Goal: Find specific fact: Find specific fact

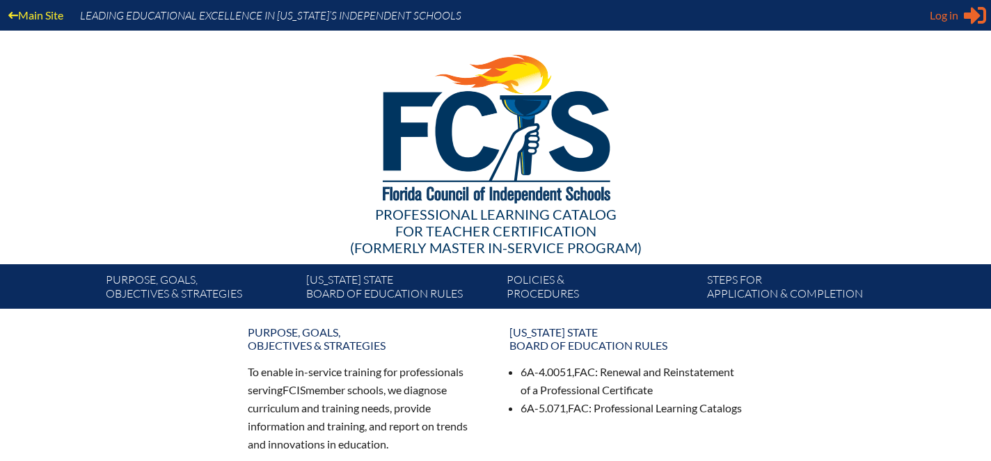
click at [944, 19] on span "Log in" at bounding box center [944, 15] width 29 height 17
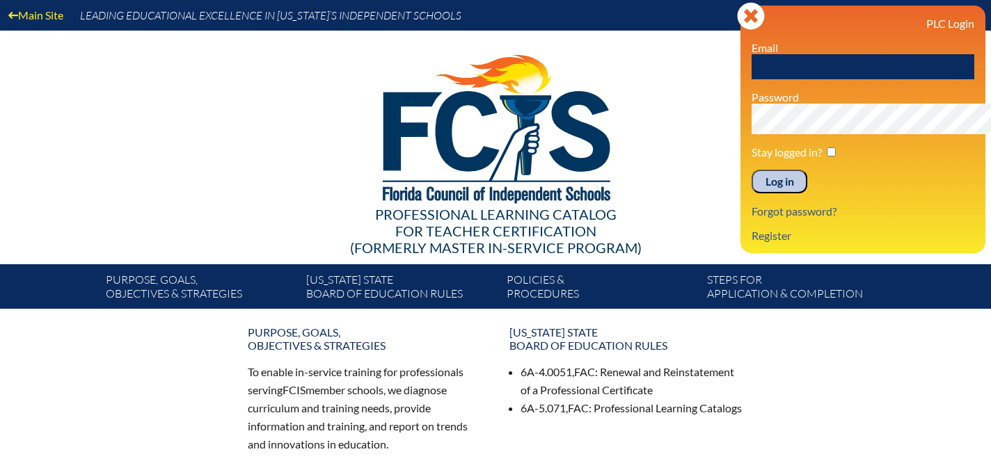
click at [751, 79] on input "text" at bounding box center [862, 66] width 223 height 25
type input "[EMAIL_ADDRESS][DOMAIN_NAME]"
click at [751, 193] on input "Log in" at bounding box center [779, 182] width 56 height 24
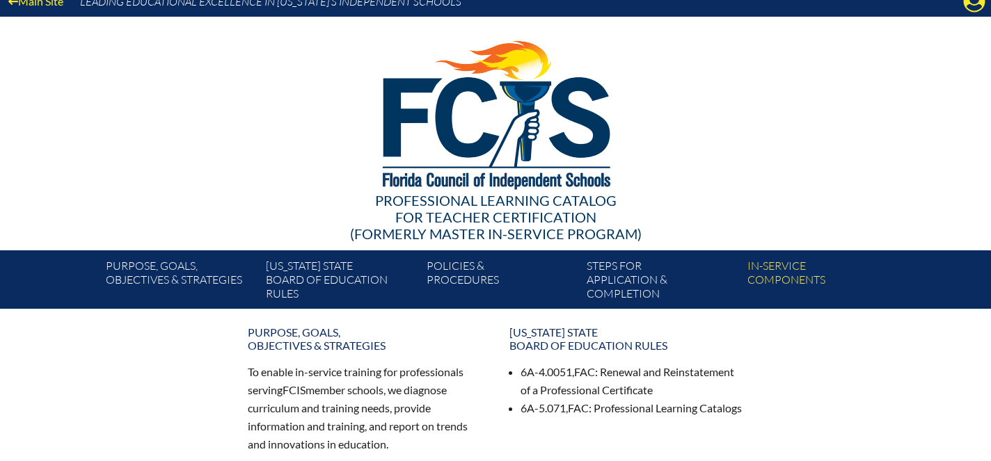
scroll to position [15, 0]
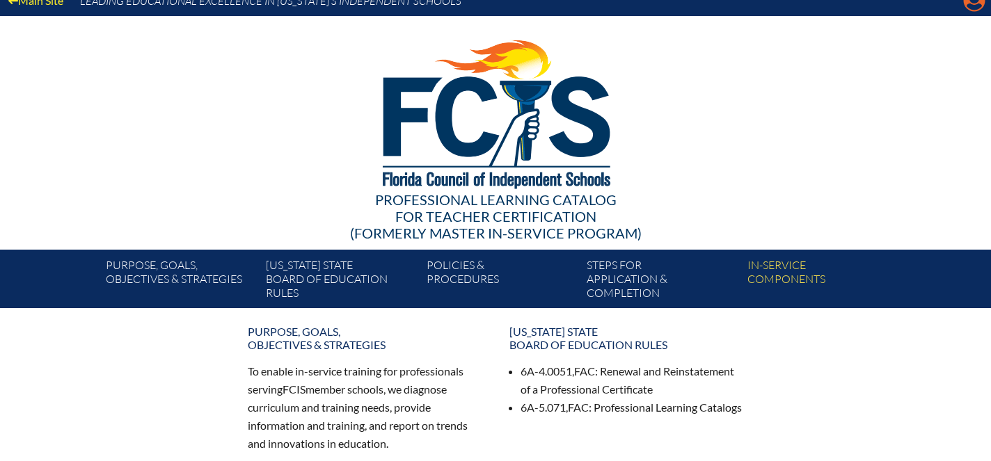
click at [972, 11] on icon "Manage account" at bounding box center [974, 1] width 22 height 22
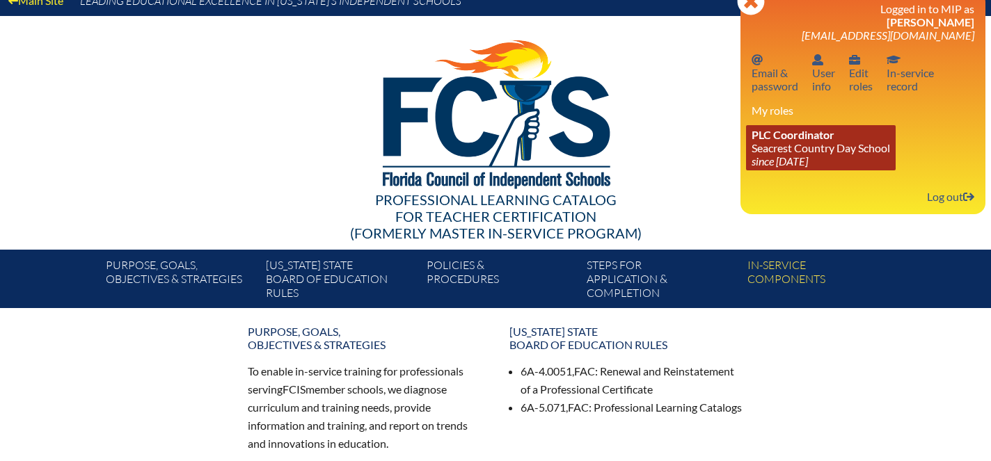
click at [751, 141] on span "PLC Coordinator" at bounding box center [792, 134] width 83 height 13
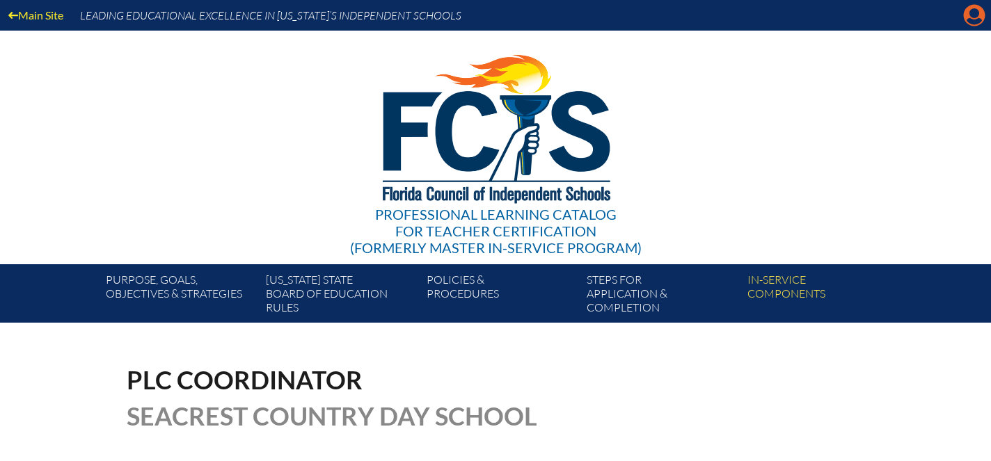
click at [974, 14] on icon "Manage account" at bounding box center [974, 15] width 22 height 22
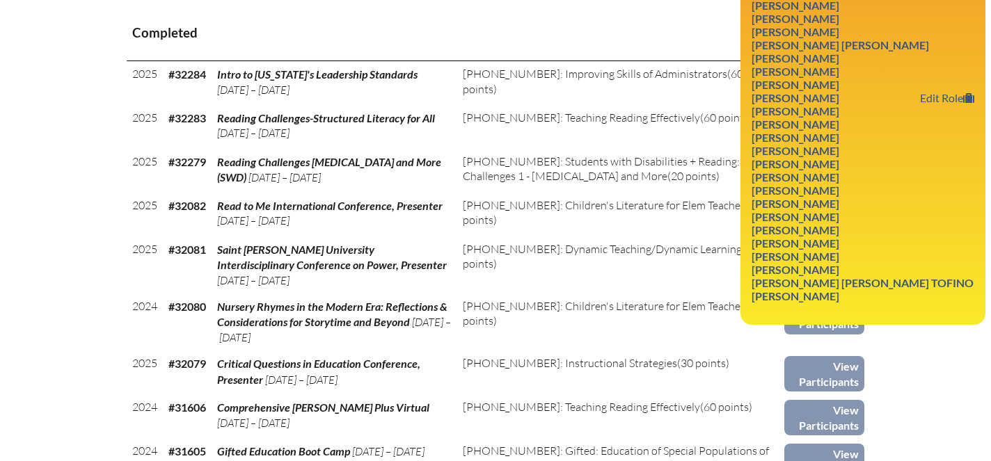
scroll to position [586, 0]
click at [804, 134] on link "Stephan Mazula" at bounding box center [795, 124] width 99 height 19
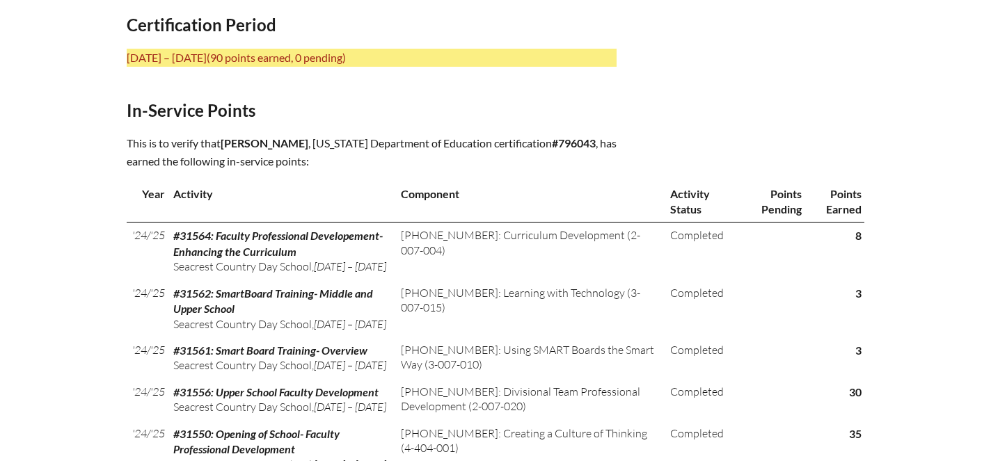
scroll to position [568, 0]
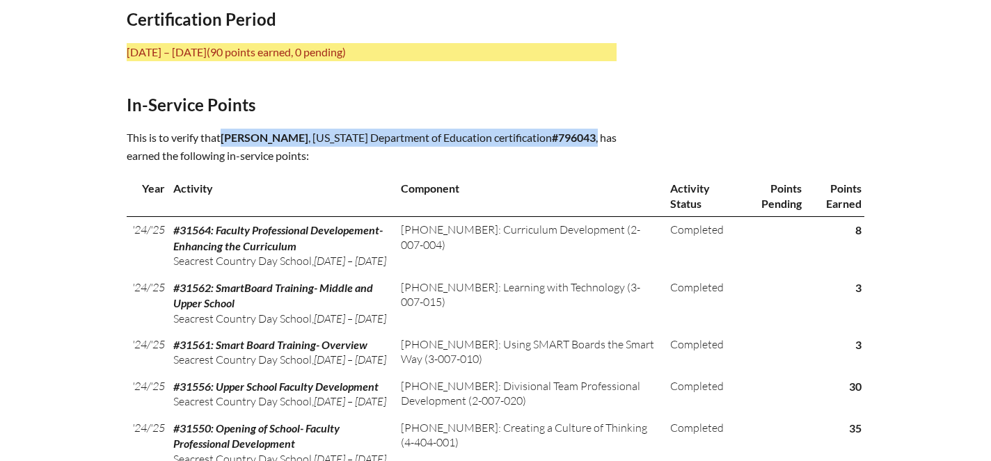
drag, startPoint x: 632, startPoint y: 262, endPoint x: 161, endPoint y: 260, distance: 471.8
click at [159, 165] on p "This is to verify that Stephan Mazula , Florida Department of Education certifi…" at bounding box center [372, 147] width 490 height 36
copy p "Stephan Mazula , Florida Department of Education certification #796043 ,"
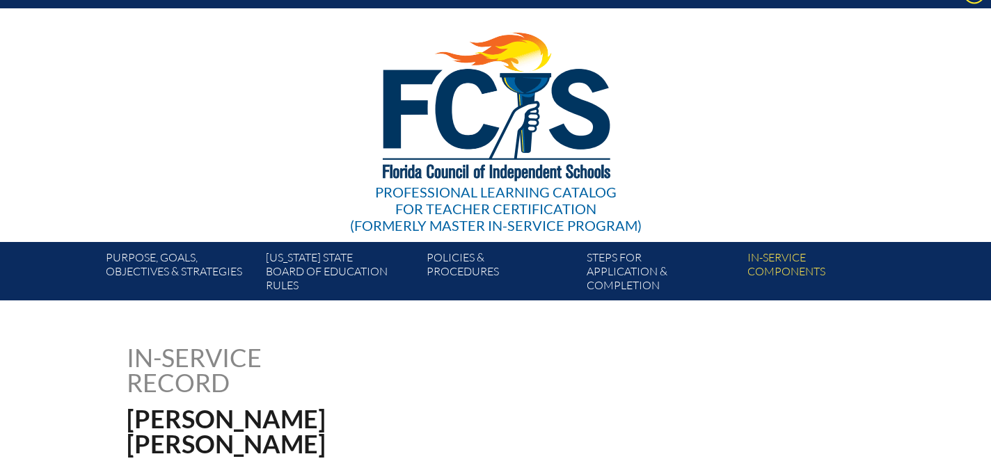
scroll to position [0, 0]
